Goal: Book appointment/travel/reservation

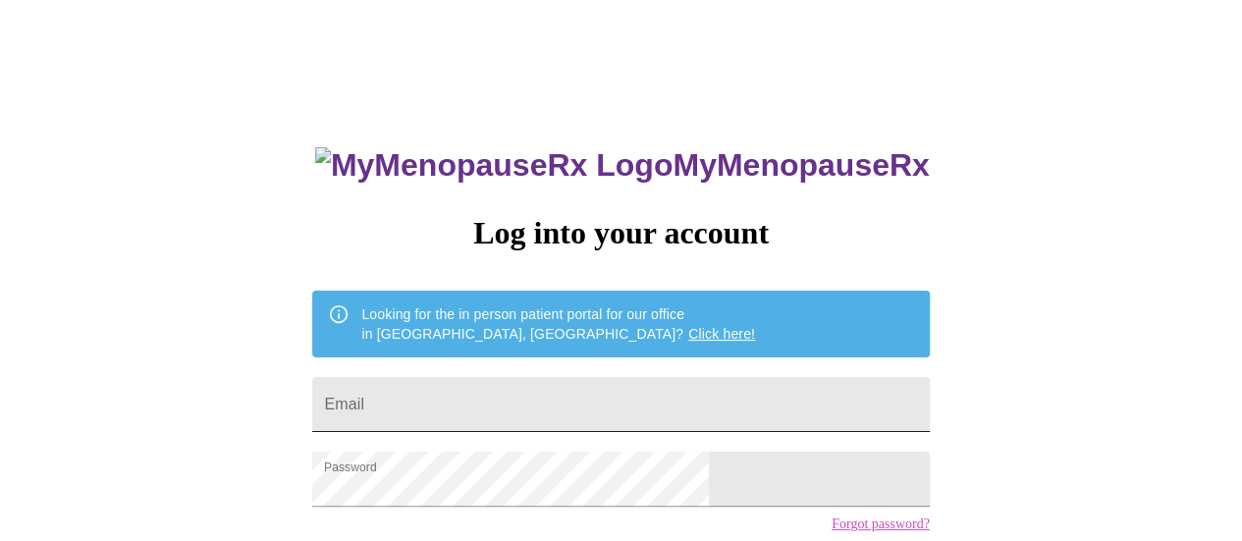
click at [735, 400] on input "Email" at bounding box center [620, 404] width 617 height 55
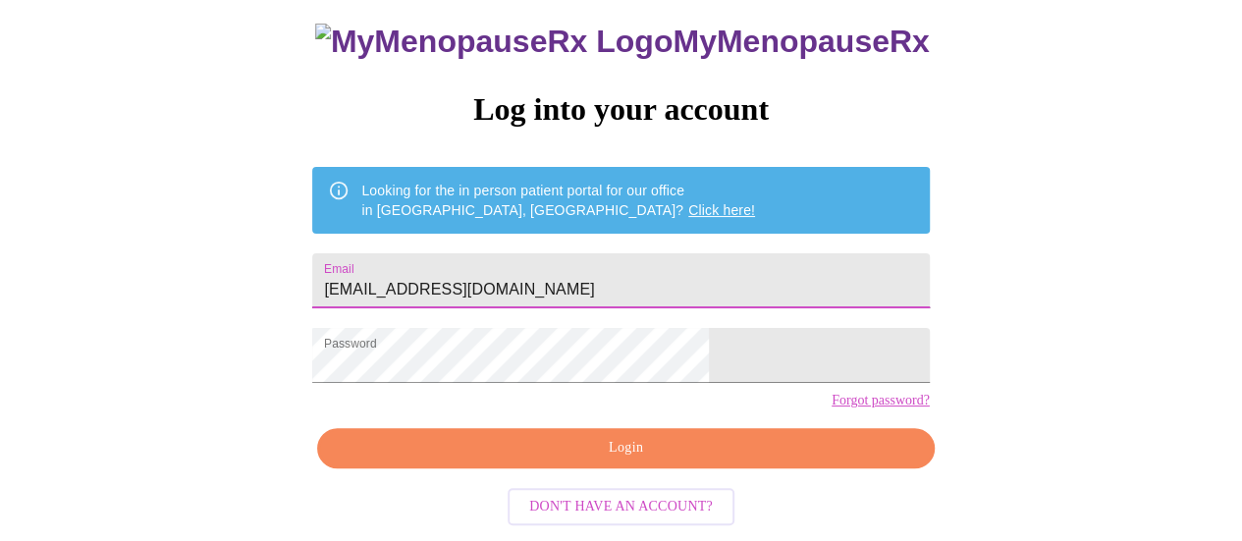
type input "melfrankel@live.com"
click at [745, 460] on span "Login" at bounding box center [625, 448] width 571 height 25
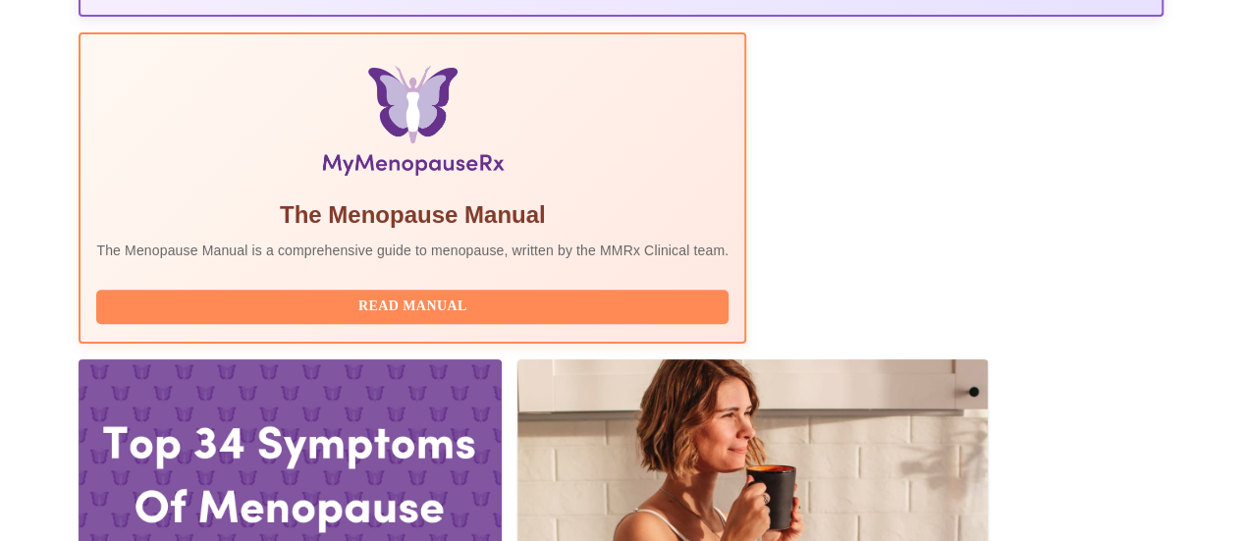
scroll to position [632, 0]
